Goal: Task Accomplishment & Management: Complete application form

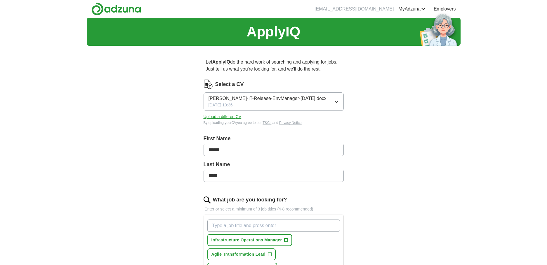
click at [335, 103] on icon "button" at bounding box center [336, 102] width 5 height 5
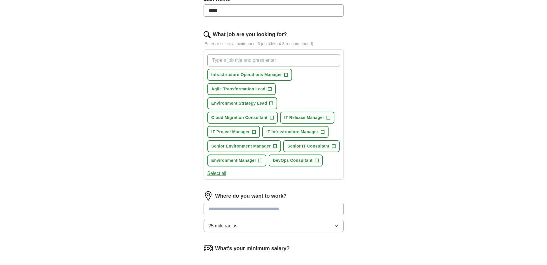
scroll to position [175, 0]
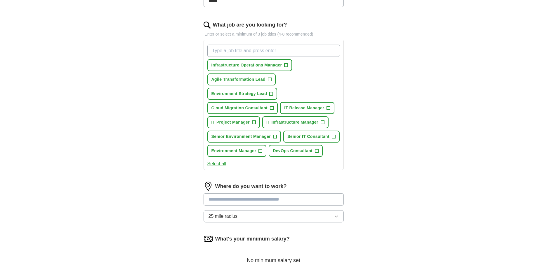
click at [219, 163] on button "Select all" at bounding box center [216, 164] width 19 height 7
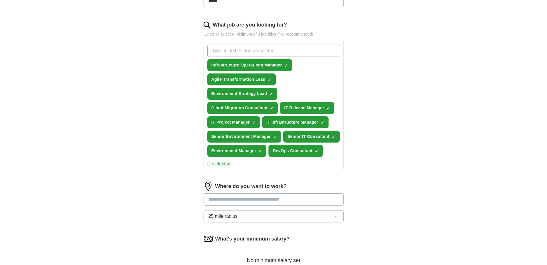
click at [0, 0] on span "×" at bounding box center [0, 0] width 0 height 0
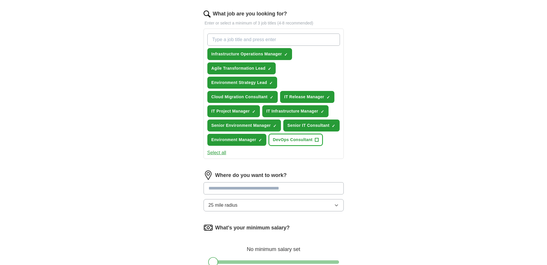
scroll to position [204, 0]
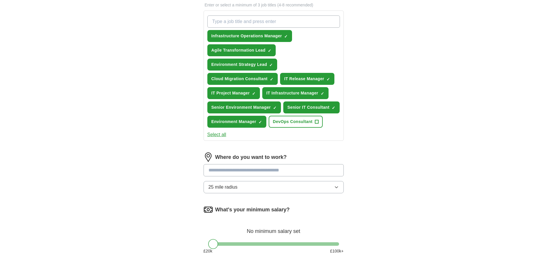
click at [287, 189] on button "25 mile radius" at bounding box center [274, 187] width 140 height 12
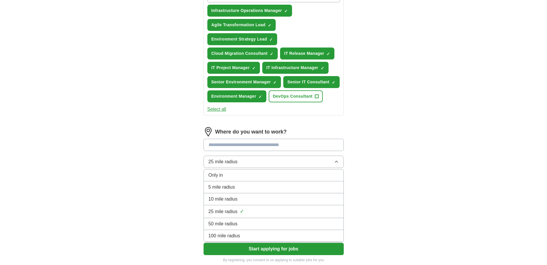
scroll to position [263, 0]
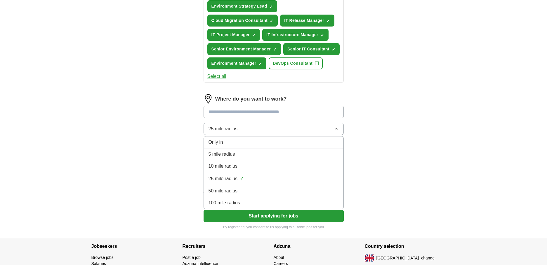
click at [240, 203] on span "100 mile radius" at bounding box center [225, 203] width 32 height 7
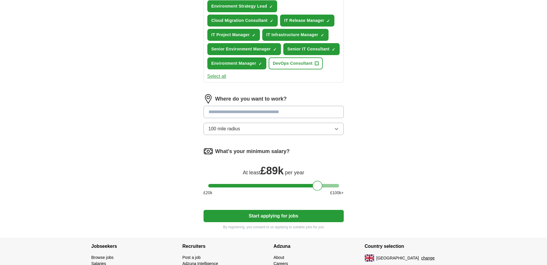
drag, startPoint x: 213, startPoint y: 187, endPoint x: 318, endPoint y: 187, distance: 104.6
click at [318, 187] on div at bounding box center [317, 186] width 10 height 10
click at [268, 219] on button "Start applying for jobs" at bounding box center [274, 216] width 140 height 12
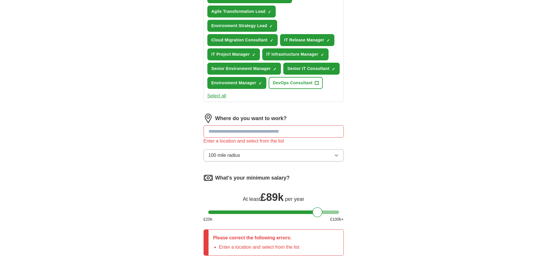
scroll to position [234, 0]
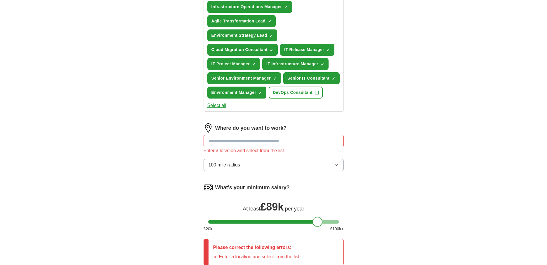
click at [264, 137] on input at bounding box center [274, 141] width 140 height 12
type input "******"
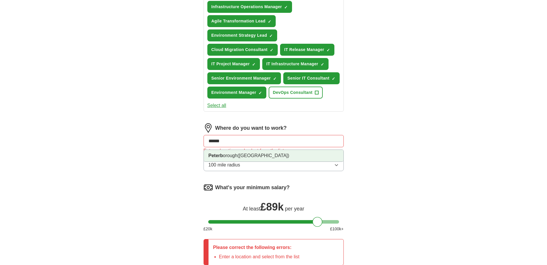
click at [232, 157] on li "Peterb orough ([GEOGRAPHIC_DATA])" at bounding box center [274, 156] width 140 height 12
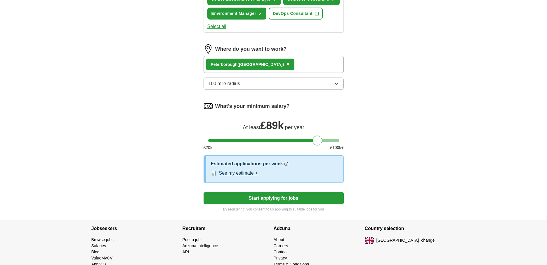
scroll to position [321, 0]
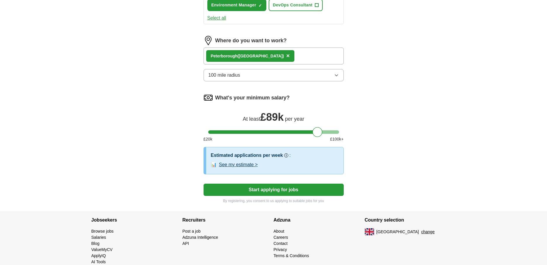
click at [275, 191] on button "Start applying for jobs" at bounding box center [274, 190] width 140 height 12
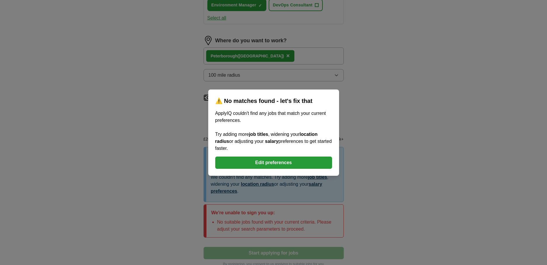
click at [286, 163] on button "Edit preferences" at bounding box center [273, 163] width 117 height 12
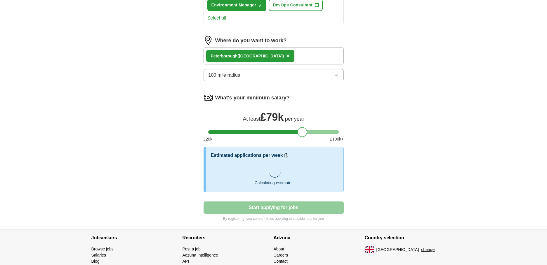
drag, startPoint x: 316, startPoint y: 133, endPoint x: 301, endPoint y: 135, distance: 15.2
click at [301, 135] on div at bounding box center [302, 132] width 10 height 10
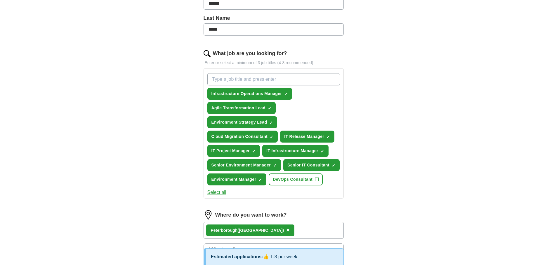
scroll to position [146, 0]
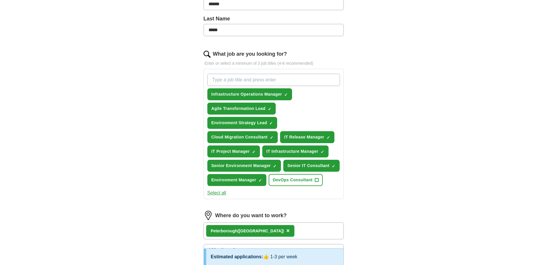
click at [281, 80] on input "What job are you looking for?" at bounding box center [273, 80] width 133 height 12
type input "Digital Delivery Lead"
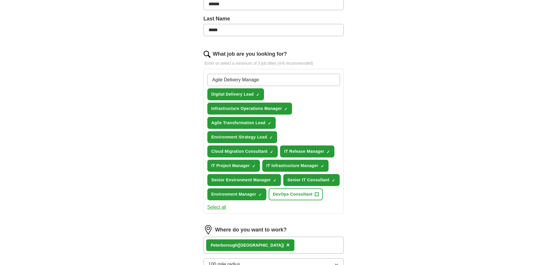
type input "Agile Delivery Manager"
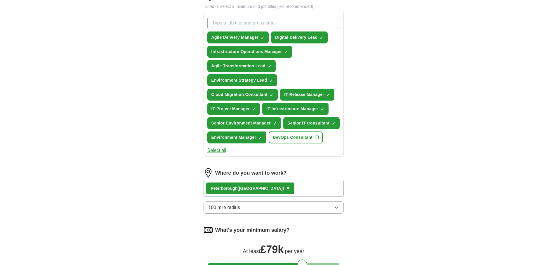
scroll to position [174, 0]
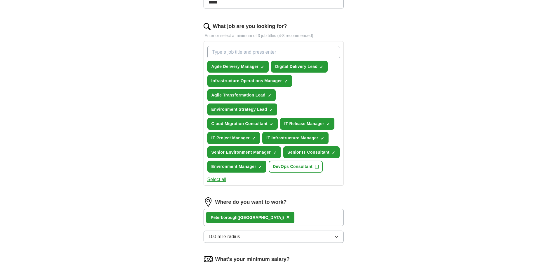
click at [265, 53] on input "What job are you looking for?" at bounding box center [273, 52] width 133 height 12
type input "IT Release & Environment Manager"
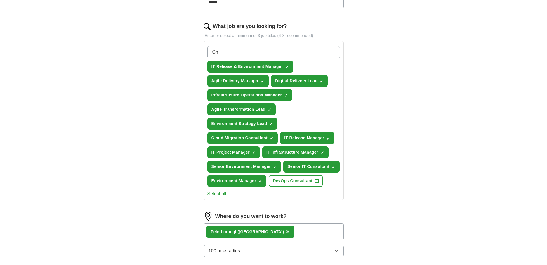
type input "C"
type input "Change and Release Manager"
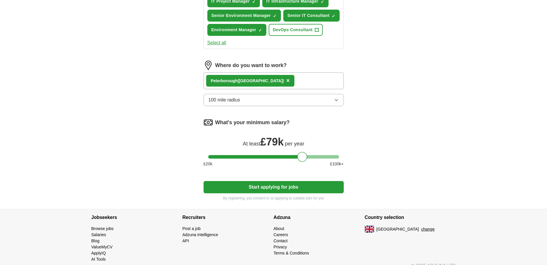
scroll to position [348, 0]
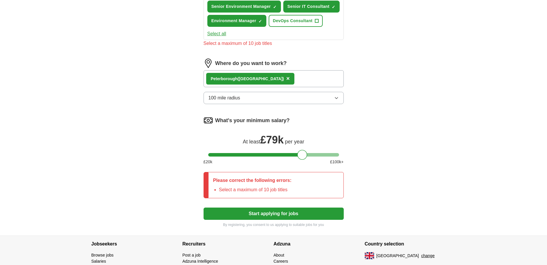
click at [282, 210] on button "Start applying for jobs" at bounding box center [274, 214] width 140 height 12
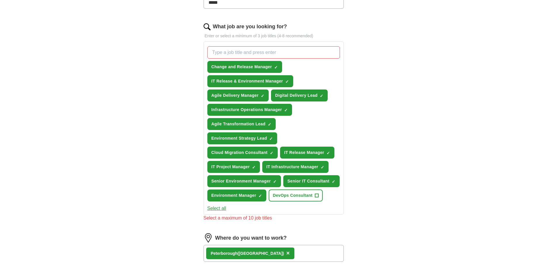
scroll to position [173, 0]
click at [0, 0] on span "×" at bounding box center [0, 0] width 0 height 0
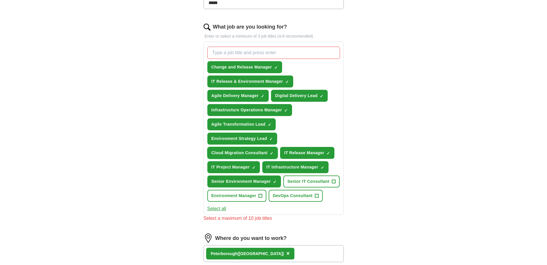
click at [0, 0] on span "×" at bounding box center [0, 0] width 0 height 0
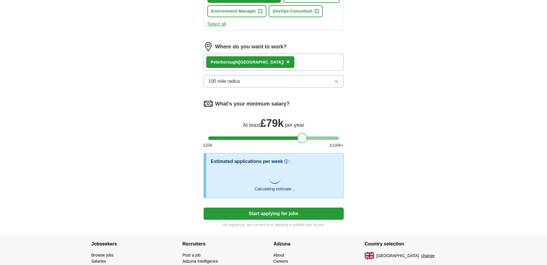
scroll to position [394, 0]
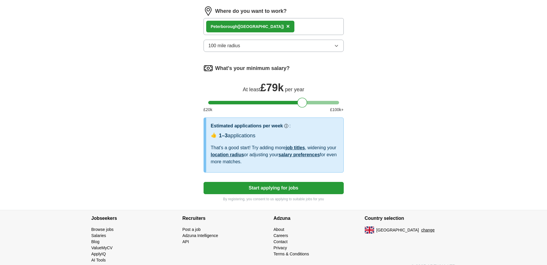
click at [269, 188] on button "Start applying for jobs" at bounding box center [274, 188] width 140 height 12
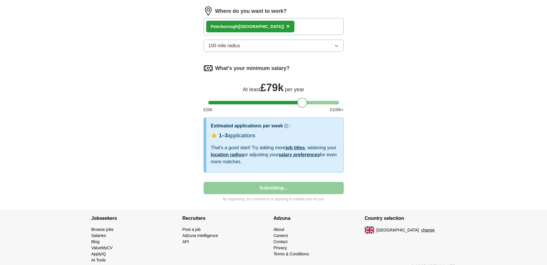
select select "**"
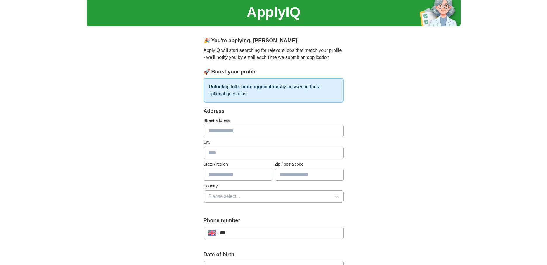
scroll to position [29, 0]
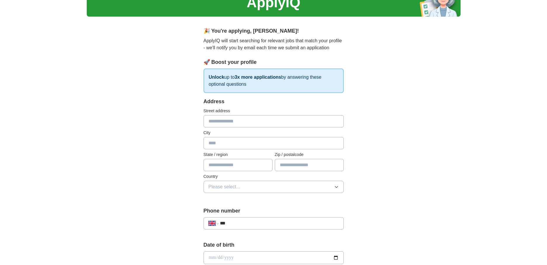
click at [225, 122] on input "text" at bounding box center [274, 121] width 140 height 12
type input "**********"
type input "********"
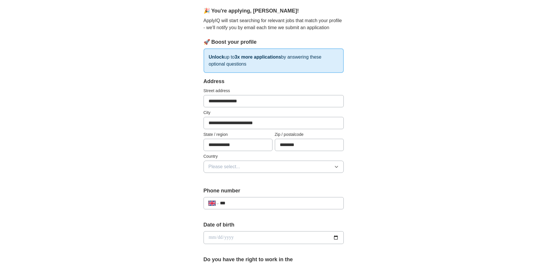
scroll to position [58, 0]
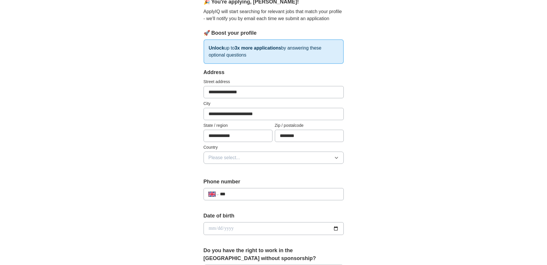
click at [235, 159] on span "Please select..." at bounding box center [225, 157] width 32 height 7
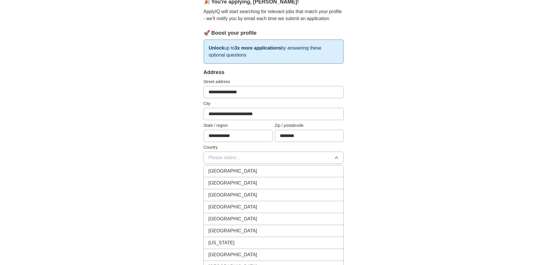
click at [242, 171] on div "[GEOGRAPHIC_DATA]" at bounding box center [274, 171] width 130 height 7
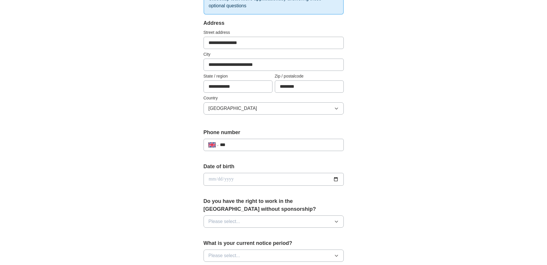
scroll to position [117, 0]
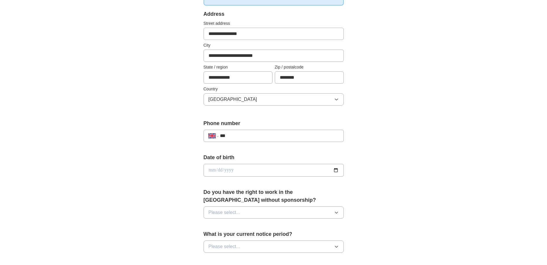
click at [272, 136] on input "***" at bounding box center [279, 136] width 119 height 7
type input "**********"
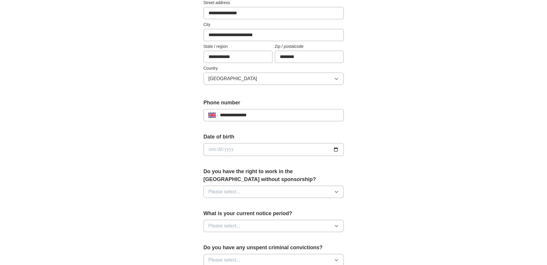
scroll to position [146, 0]
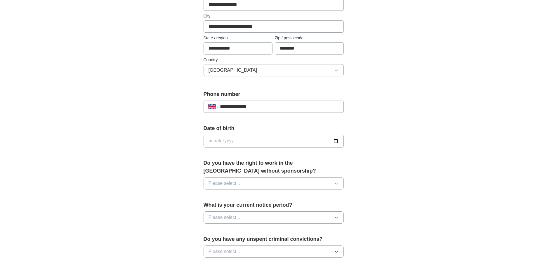
click at [266, 142] on input "date" at bounding box center [274, 141] width 140 height 13
type input "**********"
click at [184, 163] on div "**********" at bounding box center [273, 150] width 187 height 491
click at [292, 187] on button "Please select..." at bounding box center [274, 184] width 140 height 12
click at [221, 197] on div "Yes" at bounding box center [274, 197] width 130 height 7
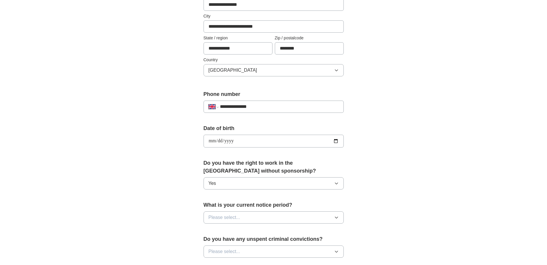
click at [238, 218] on span "Please select..." at bounding box center [225, 217] width 32 height 7
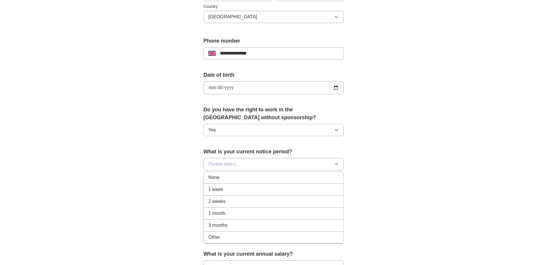
scroll to position [204, 0]
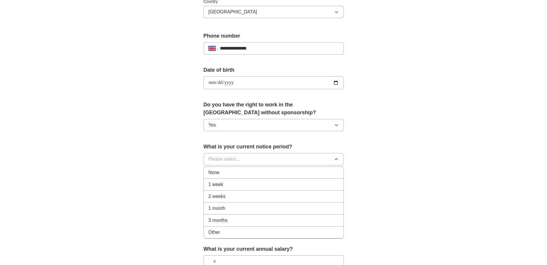
click at [221, 171] on div "None" at bounding box center [274, 172] width 130 height 7
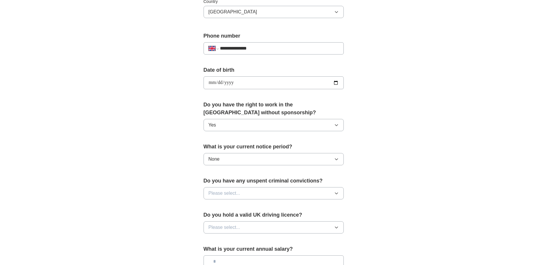
click at [252, 192] on button "Please select..." at bounding box center [274, 193] width 140 height 12
click at [222, 221] on div "No" at bounding box center [274, 219] width 130 height 7
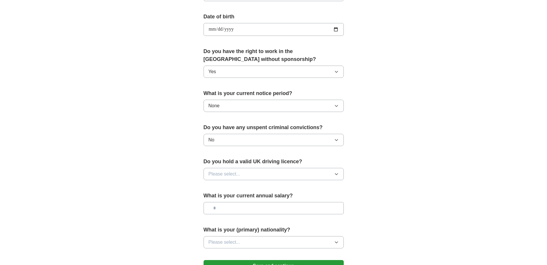
scroll to position [263, 0]
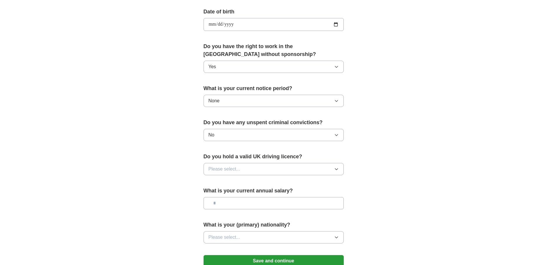
click at [252, 167] on button "Please select..." at bounding box center [274, 169] width 140 height 12
click at [223, 185] on div "Yes" at bounding box center [274, 182] width 130 height 7
click at [246, 206] on input "text" at bounding box center [274, 203] width 140 height 12
type input "********"
click at [359, 226] on div "**********" at bounding box center [273, 33] width 187 height 491
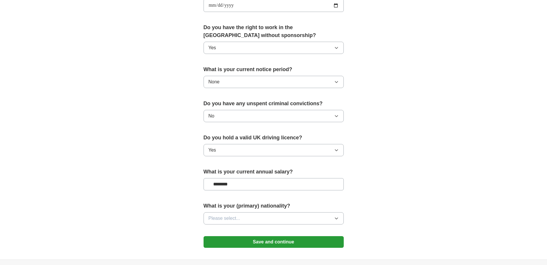
scroll to position [292, 0]
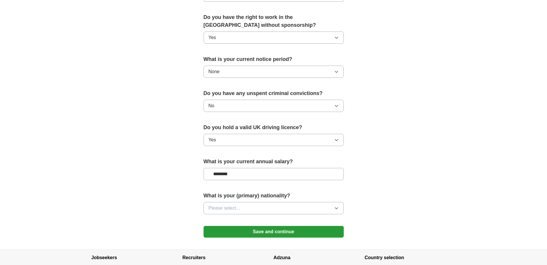
click at [274, 210] on button "Please select..." at bounding box center [274, 208] width 140 height 12
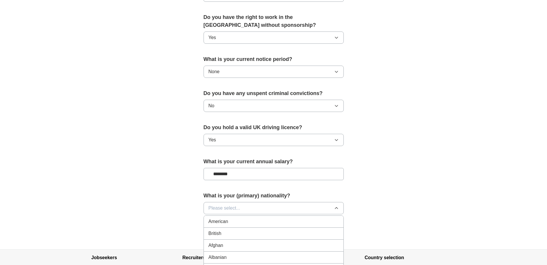
click at [237, 232] on div "British" at bounding box center [274, 233] width 130 height 7
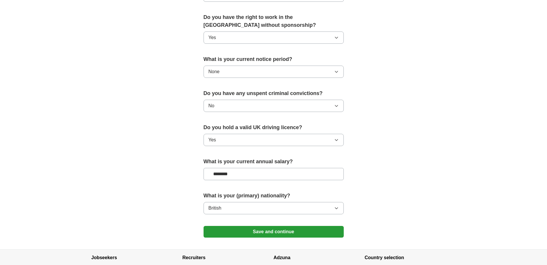
click at [284, 230] on button "Save and continue" at bounding box center [274, 232] width 140 height 12
